Goal: Task Accomplishment & Management: Manage account settings

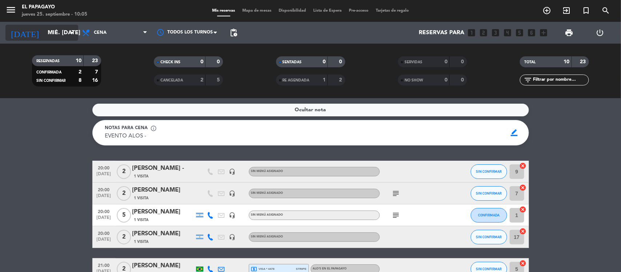
click at [67, 37] on input "mié. [DATE]" at bounding box center [82, 33] width 77 height 14
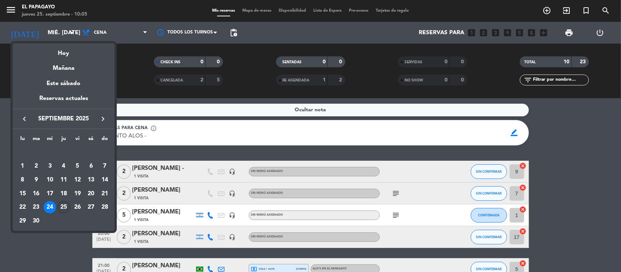
click at [67, 202] on div "25" at bounding box center [64, 207] width 12 height 12
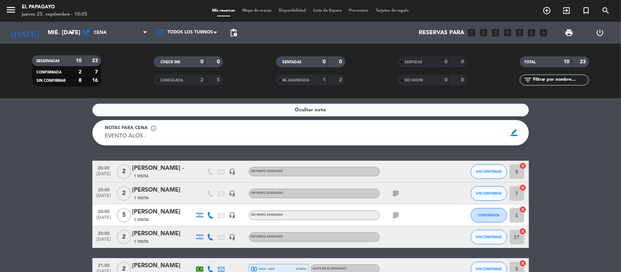
type input "[DEMOGRAPHIC_DATA] [DATE]"
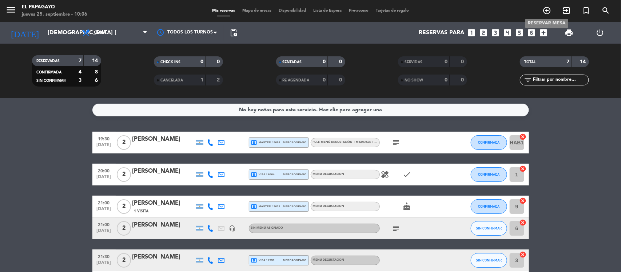
click at [547, 7] on icon "add_circle_outline" at bounding box center [547, 10] width 9 height 9
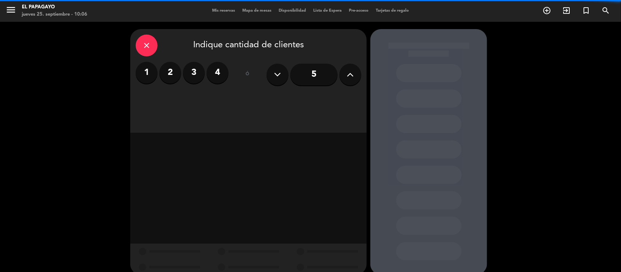
click at [168, 71] on label "2" at bounding box center [170, 73] width 22 height 22
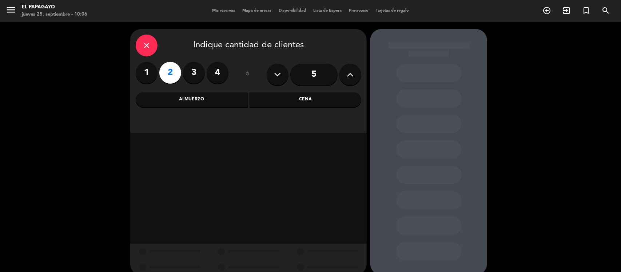
click at [288, 106] on div "Cena" at bounding box center [306, 99] width 112 height 15
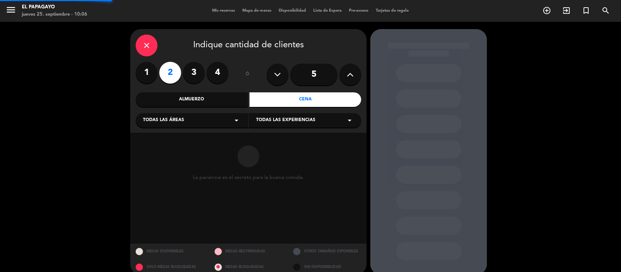
click at [211, 124] on div "Todas las áreas arrow_drop_down" at bounding box center [192, 120] width 112 height 15
click at [183, 142] on div "1.PLANTA BAJA" at bounding box center [192, 138] width 98 height 7
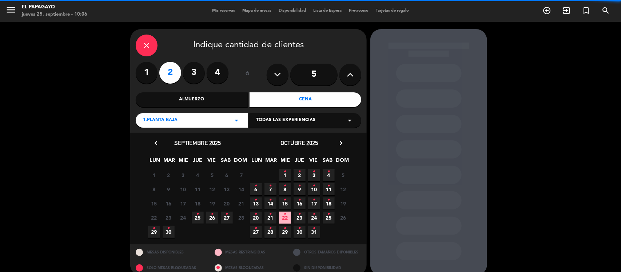
scroll to position [10, 0]
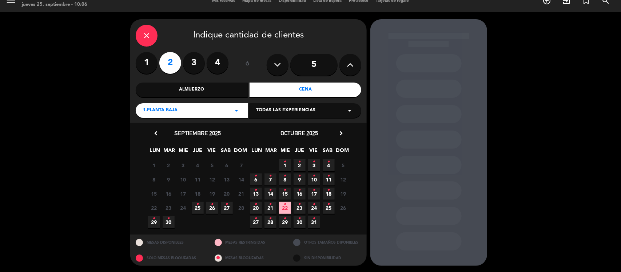
click at [201, 204] on span "25 •" at bounding box center [198, 208] width 12 height 12
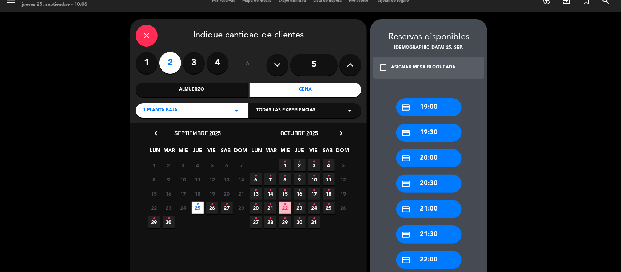
click at [443, 235] on div "credit_card 21:30" at bounding box center [429, 235] width 66 height 18
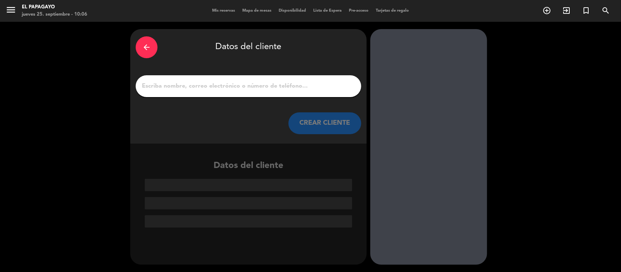
click at [269, 90] on div at bounding box center [249, 86] width 226 height 22
click at [269, 90] on input "1" at bounding box center [248, 86] width 215 height 10
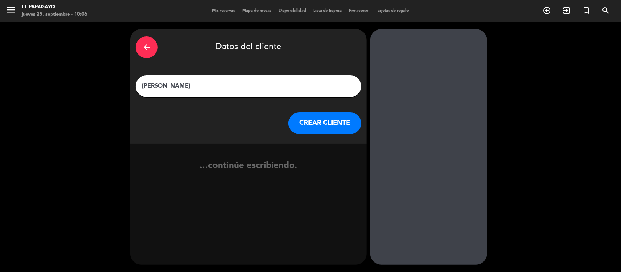
type input "[PERSON_NAME]"
click at [319, 120] on button "CREAR CLIENTE" at bounding box center [325, 123] width 73 height 22
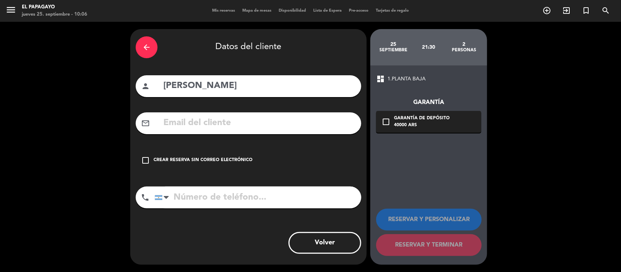
click at [281, 193] on input "tel" at bounding box center [258, 198] width 207 height 22
paste input "3576284228"
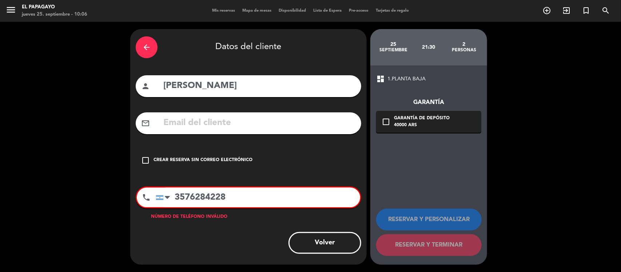
click at [247, 159] on div "Crear reserva sin correo electrónico" at bounding box center [203, 160] width 99 height 7
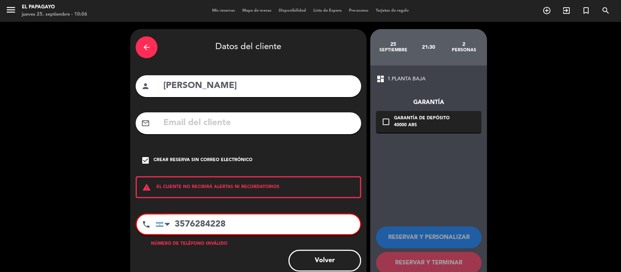
scroll to position [17, 0]
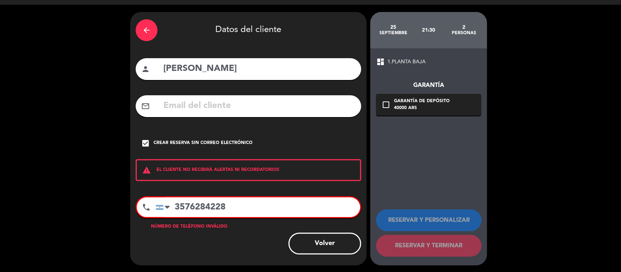
click at [177, 208] on input "3576284228" at bounding box center [258, 208] width 205 height 20
click at [229, 203] on input "3576284228" at bounding box center [258, 208] width 205 height 20
click at [253, 194] on div "arrow_back Datos del cliente person [PERSON_NAME] mail_outline check_box Crear …" at bounding box center [248, 139] width 237 height 254
drag, startPoint x: 253, startPoint y: 202, endPoint x: 141, endPoint y: 204, distance: 112.1
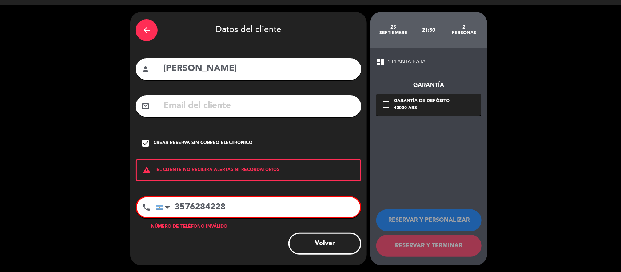
click at [141, 204] on div "phone [GEOGRAPHIC_DATA] +1 [GEOGRAPHIC_DATA] +44 [GEOGRAPHIC_DATA] ([GEOGRAPHIC…" at bounding box center [249, 208] width 226 height 22
paste input "3576 48-"
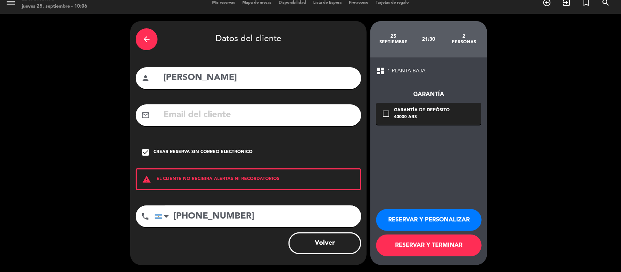
type input "[PHONE_NUMBER]"
click at [431, 247] on button "RESERVAR Y TERMINAR" at bounding box center [429, 246] width 106 height 22
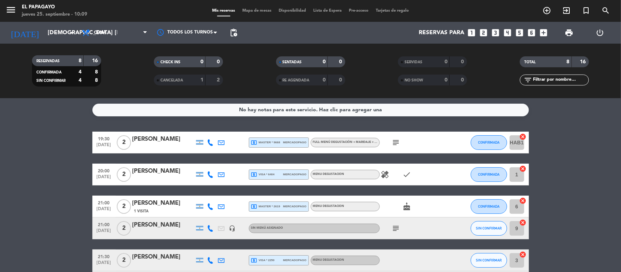
click at [25, 200] on bookings-row "19:30 [DATE] 2 [PERSON_NAME] local_atm master * 9668 mercadopago Full: Menú Deg…" at bounding box center [310, 234] width 621 height 205
click at [5, 193] on bookings-row "19:30 [DATE] 2 [PERSON_NAME] local_atm master * 9668 mercadopago Full: Menú Deg…" at bounding box center [310, 234] width 621 height 205
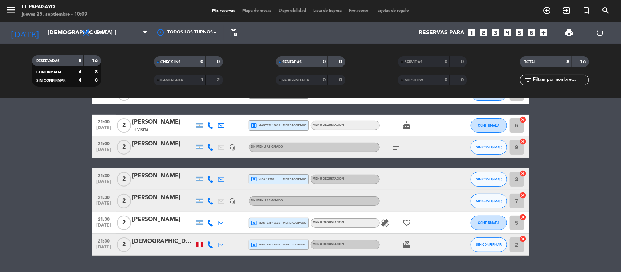
scroll to position [83, 0]
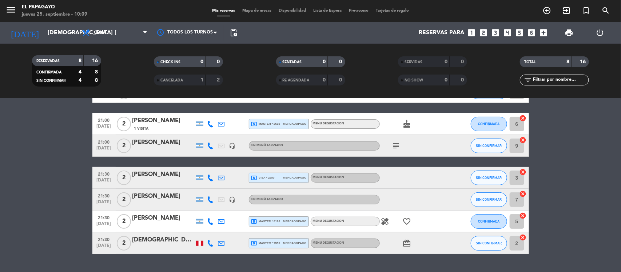
click at [157, 199] on div "[PERSON_NAME]" at bounding box center [163, 196] width 62 height 9
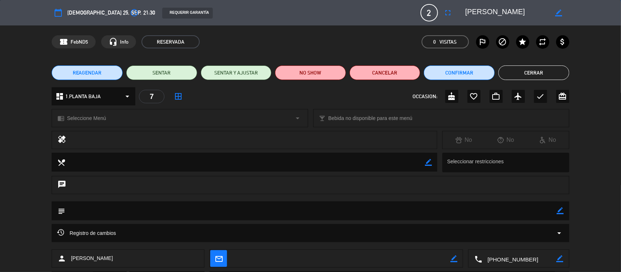
click at [561, 214] on icon "border_color" at bounding box center [560, 210] width 7 height 7
click at [537, 214] on textarea at bounding box center [311, 211] width 492 height 19
click at [185, 206] on textarea at bounding box center [311, 211] width 492 height 19
type textarea "Tiene voucher 2x11 - (ESTA EN EL CHAT CON [PERSON_NAME])"
click at [562, 212] on icon at bounding box center [560, 210] width 7 height 7
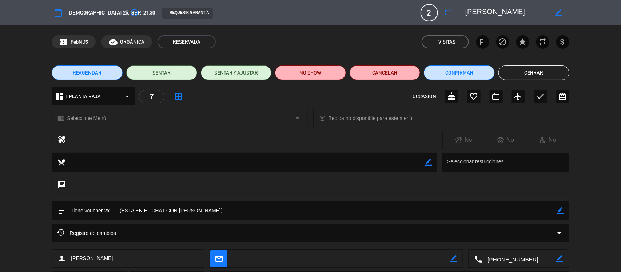
click at [531, 72] on button "Cerrar" at bounding box center [534, 73] width 71 height 15
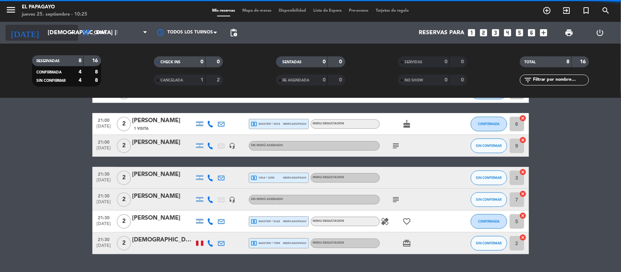
click at [55, 28] on input "[DEMOGRAPHIC_DATA] [DATE]" at bounding box center [82, 33] width 77 height 14
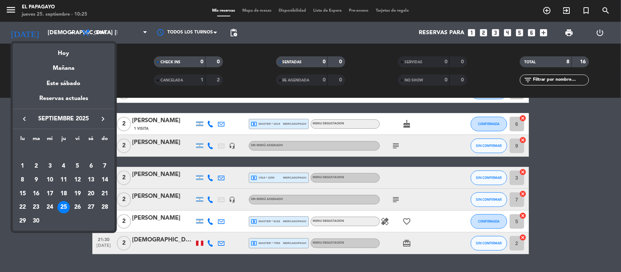
click at [104, 122] on icon "keyboard_arrow_right" at bounding box center [103, 119] width 9 height 9
click at [77, 163] on div "3" at bounding box center [77, 166] width 12 height 12
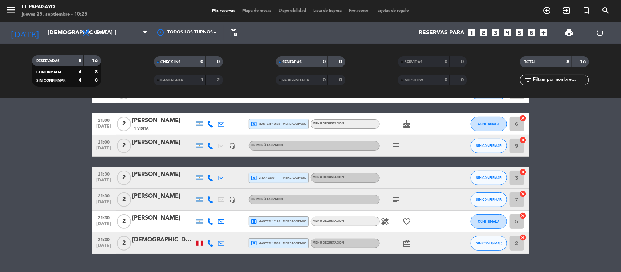
type input "vie. [DATE]"
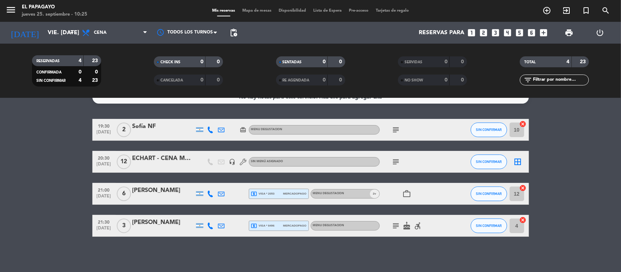
scroll to position [0, 0]
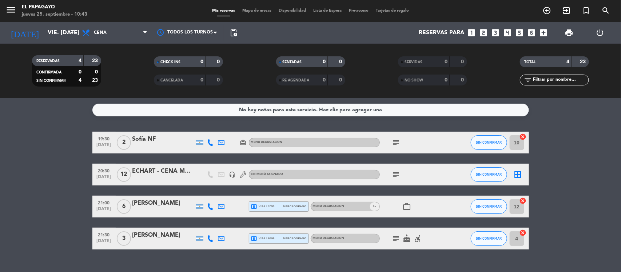
click at [159, 142] on div "Sofía NF" at bounding box center [163, 139] width 62 height 9
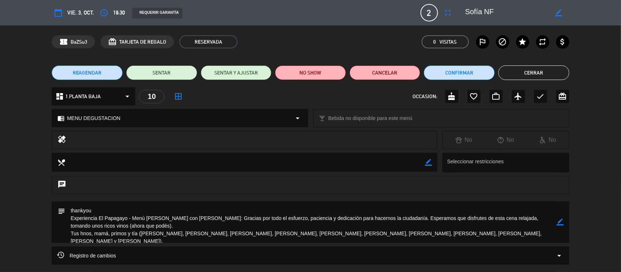
click at [562, 223] on icon "border_color" at bounding box center [560, 222] width 7 height 7
drag, startPoint x: 305, startPoint y: 236, endPoint x: 52, endPoint y: 207, distance: 254.3
click at [52, 207] on div "subject" at bounding box center [311, 222] width 518 height 41
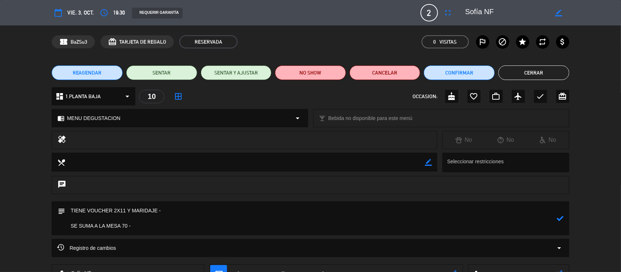
click at [561, 217] on icon at bounding box center [560, 218] width 7 height 7
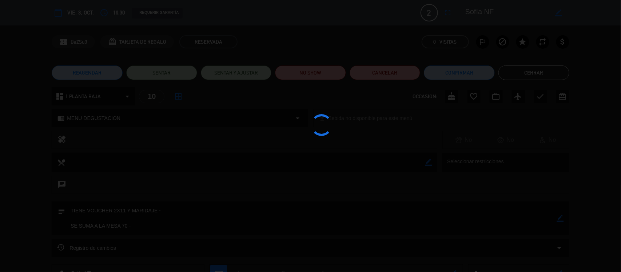
type textarea "TIENE VOUCHER 2X11 Y MARIDAJE - SE SUMA A LA MESA 70 -"
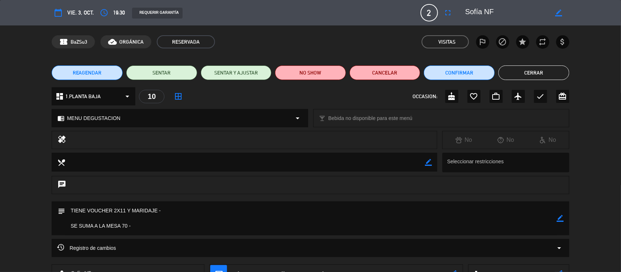
click at [534, 73] on button "Cerrar" at bounding box center [534, 73] width 71 height 15
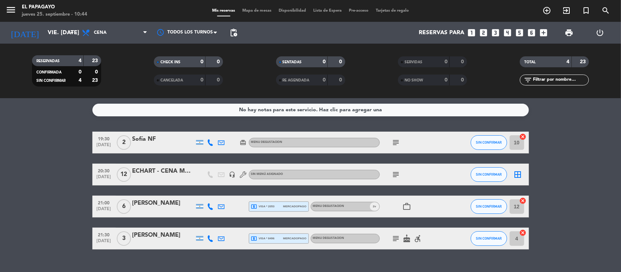
click at [169, 168] on div "ECHART - CENA MESA 70" at bounding box center [163, 171] width 62 height 9
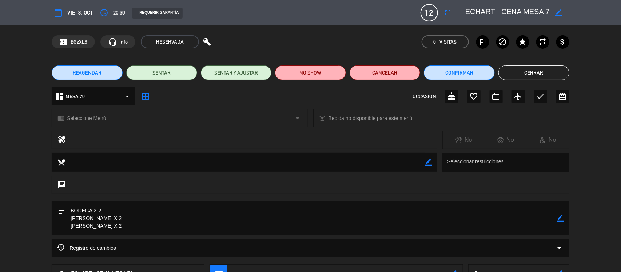
click at [570, 215] on div "subject border_color" at bounding box center [310, 220] width 621 height 37
click at [562, 217] on icon "border_color" at bounding box center [560, 218] width 7 height 7
click at [276, 225] on textarea at bounding box center [311, 219] width 492 height 34
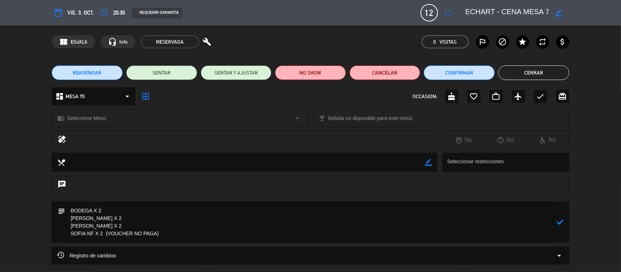
type textarea "BODEGA X 2 [PERSON_NAME] X 2 [PERSON_NAME] X 2 SOFIA NF X 2 (VOUCHER NO PAGA)"
click at [561, 222] on icon at bounding box center [560, 222] width 7 height 7
click at [522, 79] on button "Cerrar" at bounding box center [534, 73] width 71 height 15
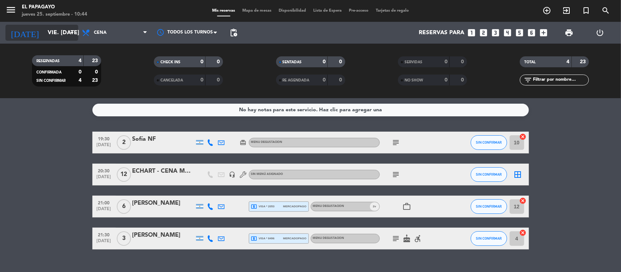
click at [48, 25] on div "[DATE] vie. [DATE] arrow_drop_down" at bounding box center [41, 33] width 73 height 16
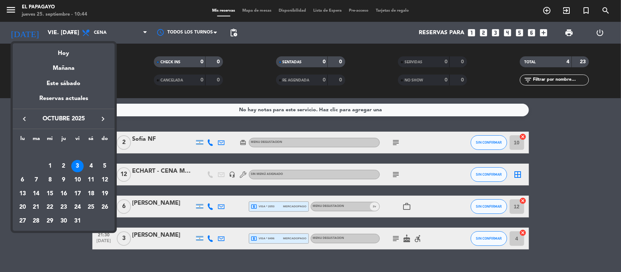
click at [25, 117] on icon "keyboard_arrow_left" at bounding box center [24, 119] width 9 height 9
click at [62, 205] on div "25" at bounding box center [64, 207] width 12 height 12
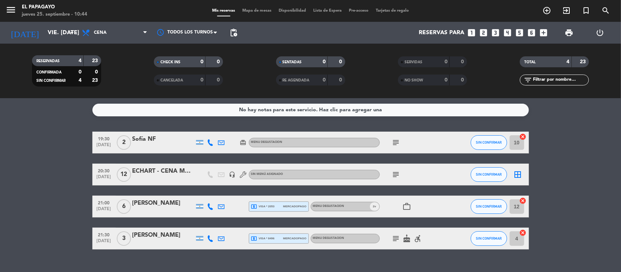
type input "[DEMOGRAPHIC_DATA] [DATE]"
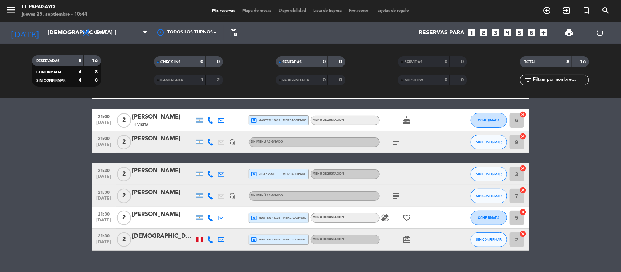
scroll to position [101, 0]
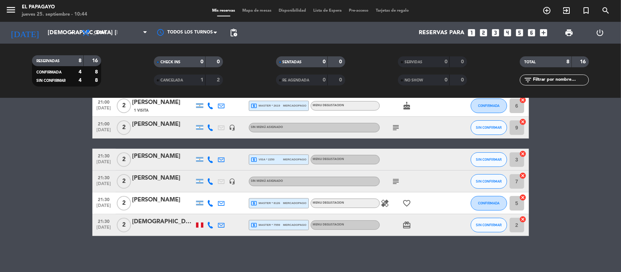
click at [257, 10] on span "Mapa de mesas" at bounding box center [257, 11] width 36 height 4
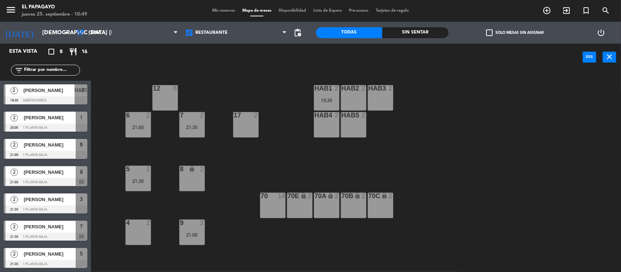
click at [215, 9] on span "Mis reservas" at bounding box center [224, 11] width 30 height 4
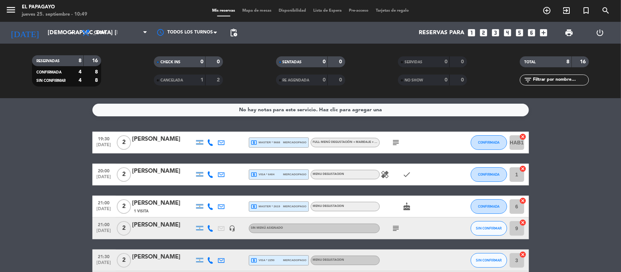
click at [67, 42] on div "[DATE] [DEMOGRAPHIC_DATA] [DATE] arrow_drop_down" at bounding box center [41, 33] width 73 height 22
click at [67, 32] on input "[DEMOGRAPHIC_DATA] [DATE]" at bounding box center [82, 33] width 77 height 14
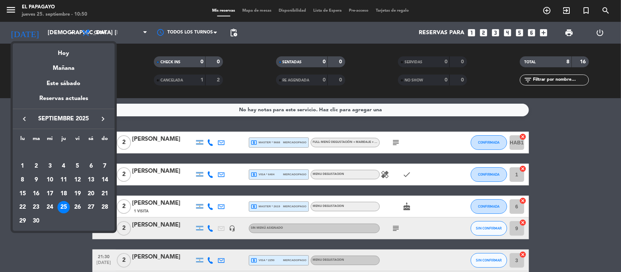
click at [99, 121] on icon "keyboard_arrow_right" at bounding box center [103, 119] width 9 height 9
click at [66, 166] on div "2" at bounding box center [64, 166] width 12 height 12
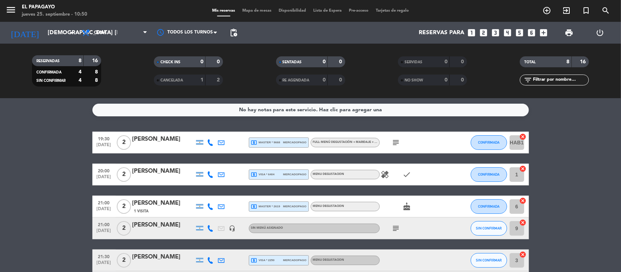
type input "[DEMOGRAPHIC_DATA] [DATE]"
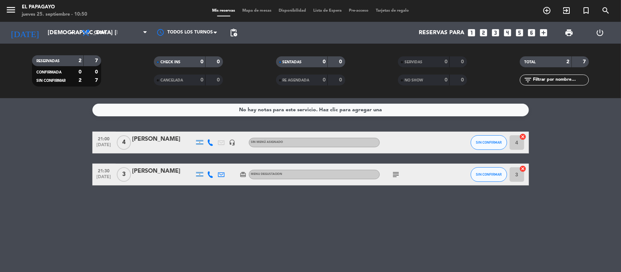
click at [169, 143] on div "[PERSON_NAME]" at bounding box center [163, 139] width 62 height 9
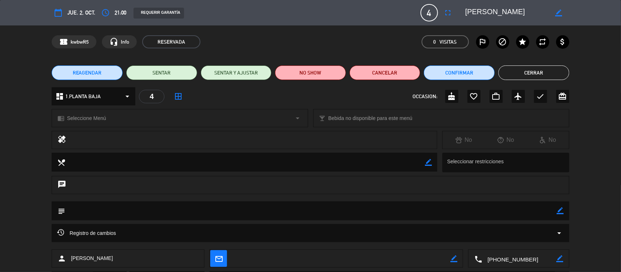
click at [99, 71] on span "REAGENDAR" at bounding box center [87, 73] width 29 height 8
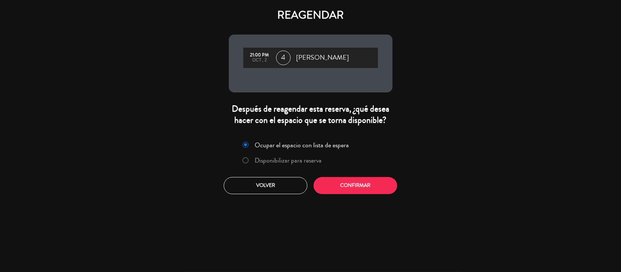
click at [292, 164] on label "Disponibilizar para reserva" at bounding box center [288, 160] width 67 height 7
click at [280, 188] on button "Volver" at bounding box center [266, 185] width 84 height 17
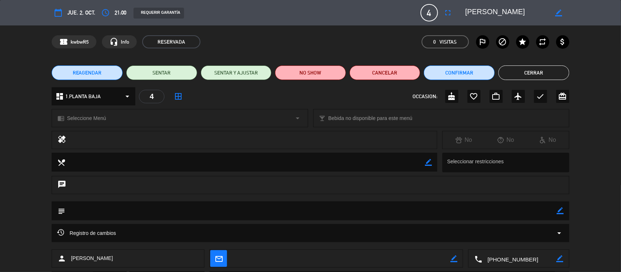
click at [94, 71] on span "REAGENDAR" at bounding box center [87, 73] width 29 height 8
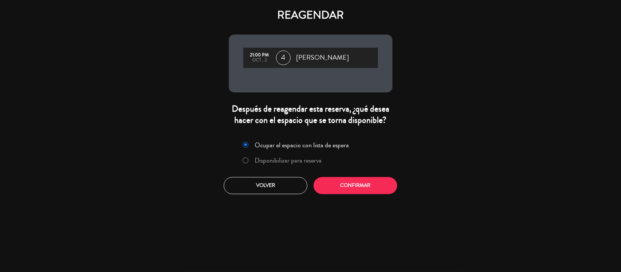
click at [302, 161] on label "Disponibilizar para reserva" at bounding box center [288, 160] width 67 height 7
click at [377, 186] on button "Confirmar" at bounding box center [356, 185] width 84 height 17
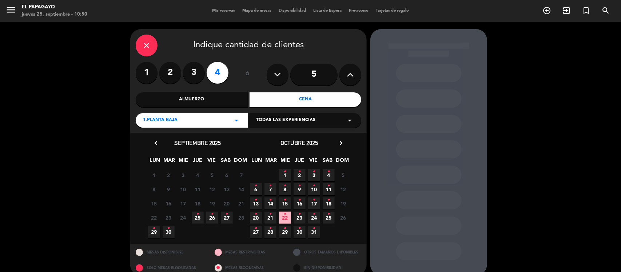
click at [315, 175] on icon "•" at bounding box center [314, 172] width 3 height 12
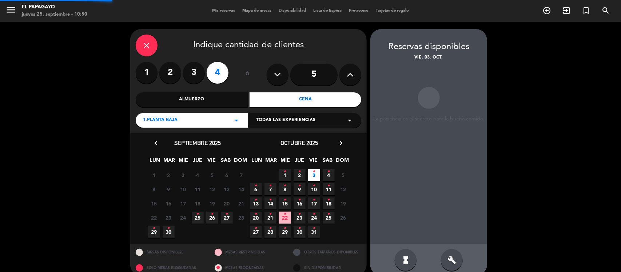
scroll to position [10, 0]
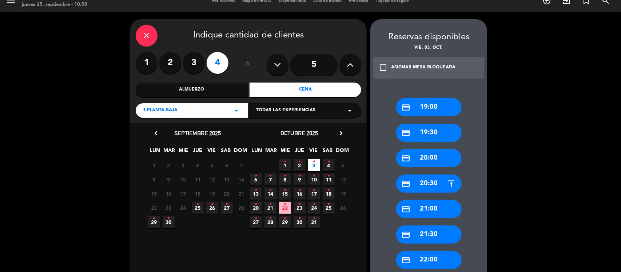
click at [420, 208] on div "credit_card 21:00" at bounding box center [429, 209] width 66 height 18
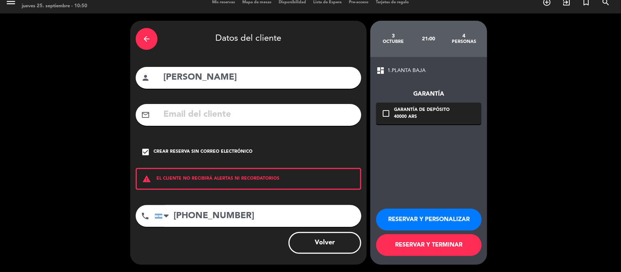
scroll to position [8, 0]
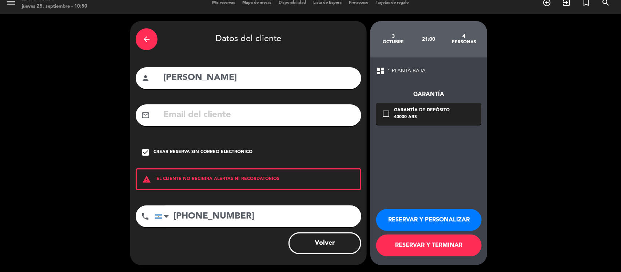
click at [430, 240] on button "RESERVAR Y TERMINAR" at bounding box center [429, 246] width 106 height 22
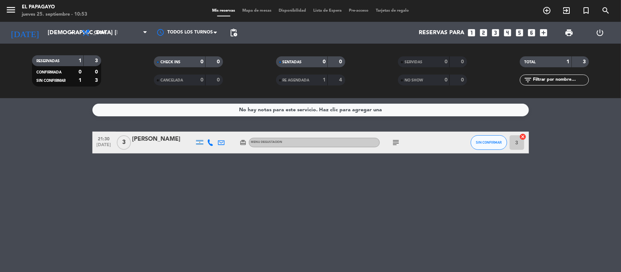
click at [37, 44] on div "RESERVADAS 1 3 CONFIRMADA 0 0 SIN CONFIRMAR 1 3 CHECK INS 0 0 CANCELADA 0 0 SEN…" at bounding box center [310, 71] width 621 height 55
click at [44, 36] on input "[DEMOGRAPHIC_DATA] [DATE]" at bounding box center [82, 33] width 77 height 14
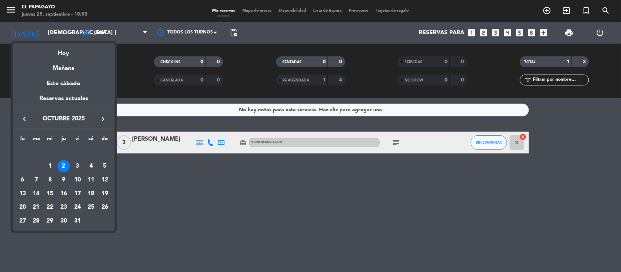
click at [18, 120] on button "keyboard_arrow_left" at bounding box center [24, 118] width 13 height 9
click at [61, 207] on div "25" at bounding box center [64, 207] width 12 height 12
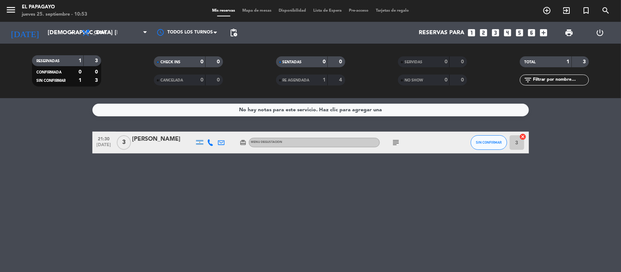
type input "[DEMOGRAPHIC_DATA] [DATE]"
